Goal: Task Accomplishment & Management: Manage account settings

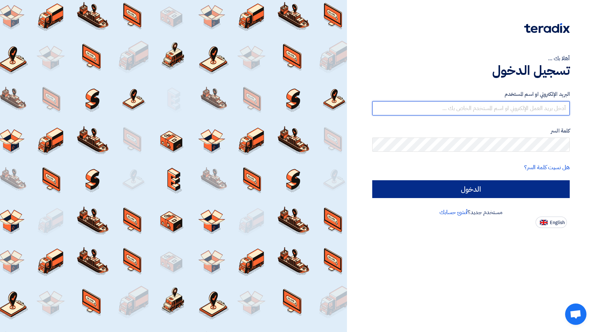
type input "[EMAIL_ADDRESS][DOMAIN_NAME]"
click at [501, 196] on input "الدخول" at bounding box center [472, 189] width 198 height 18
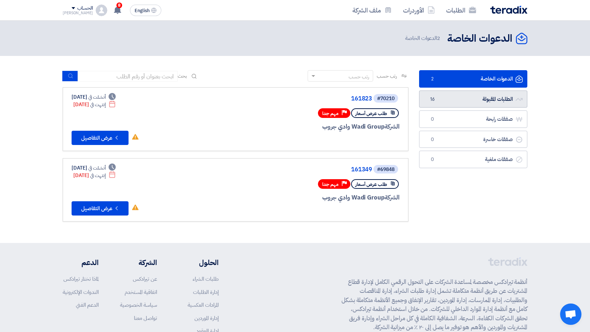
click at [453, 104] on link "الطلبات المقبولة الطلبات المقبولة 16" at bounding box center [473, 98] width 108 height 17
